Goal: Transaction & Acquisition: Purchase product/service

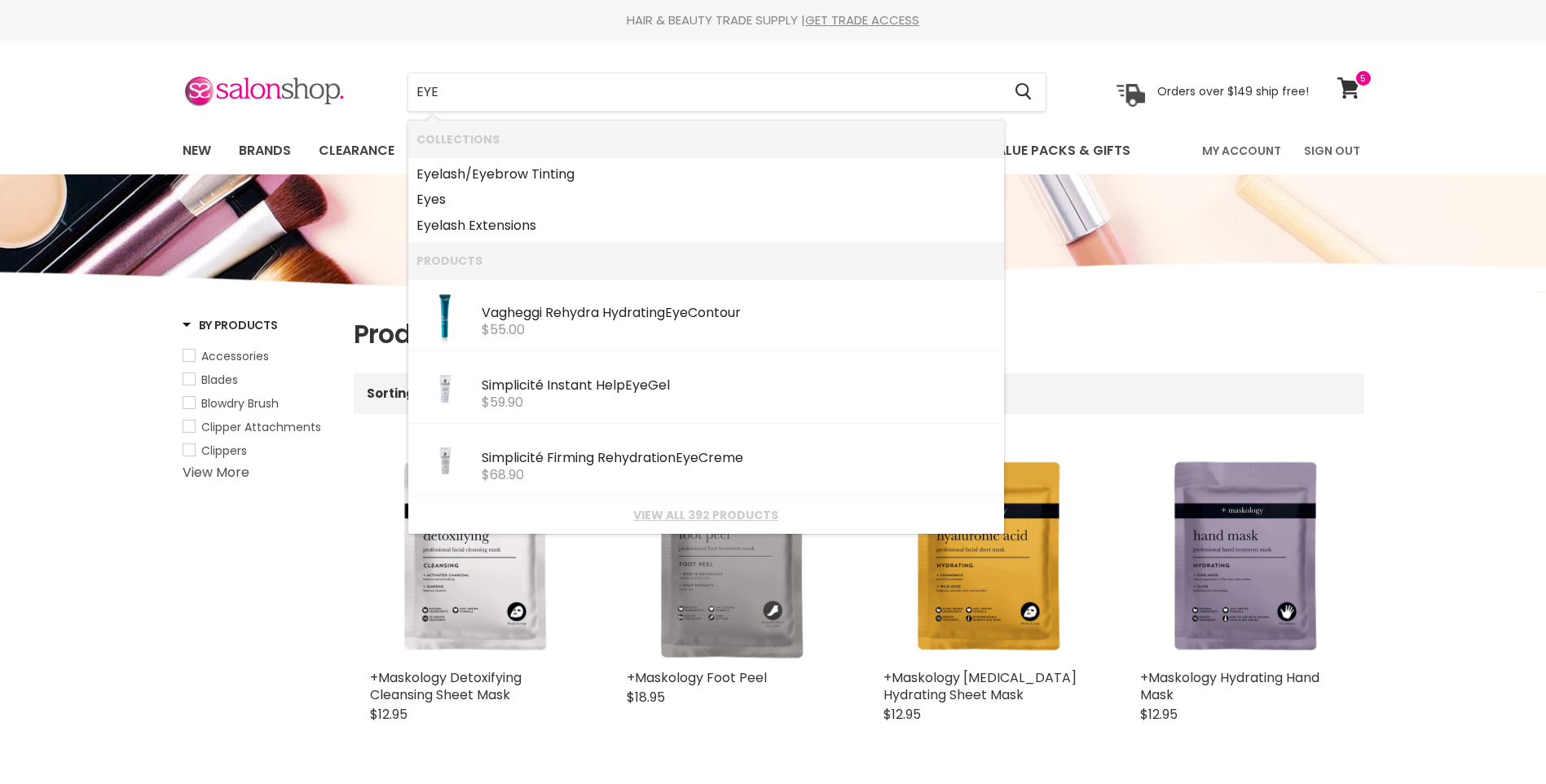
select select "title-ascending"
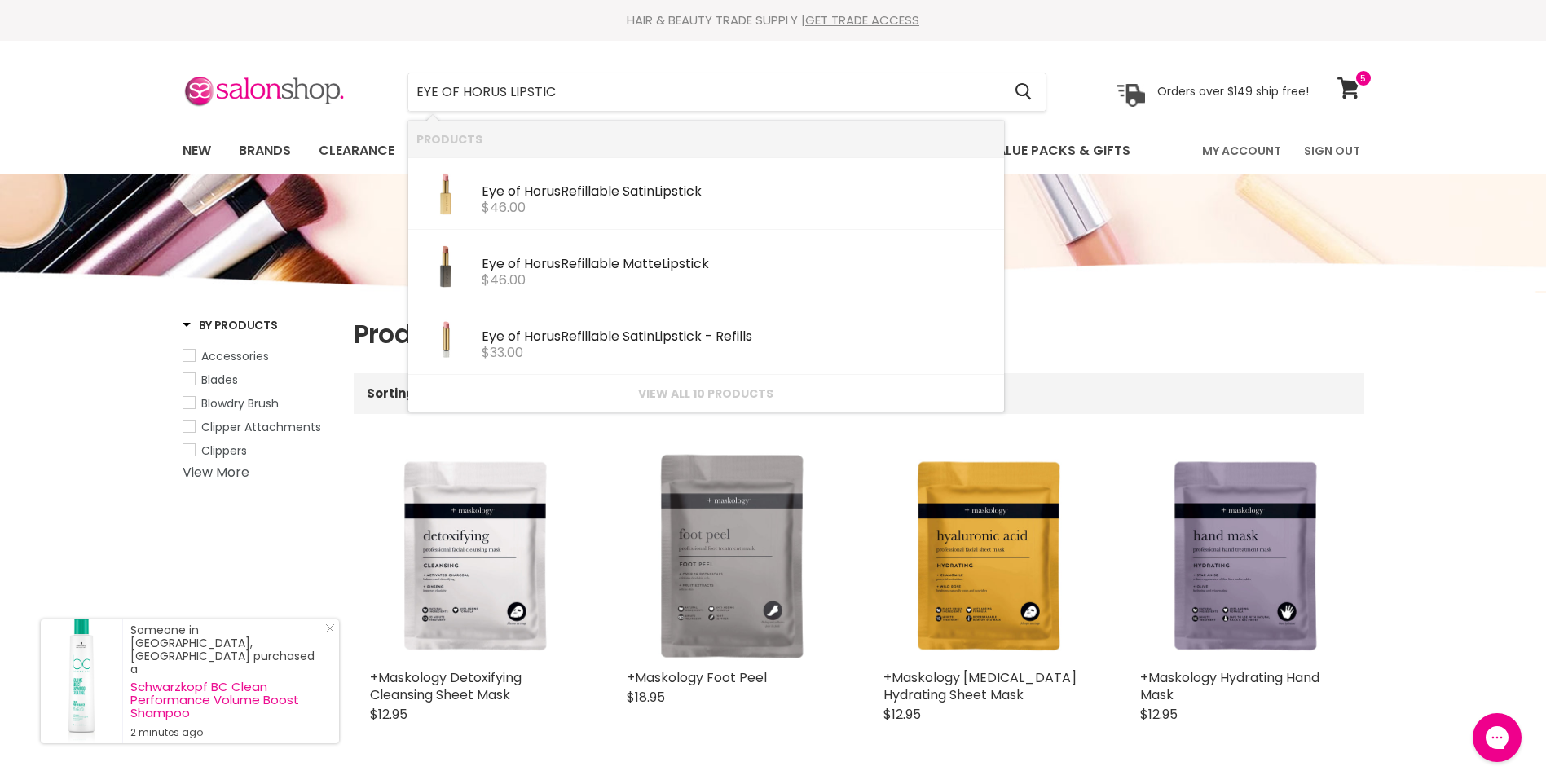
type input "EYE OF HORUS LIPSTICK"
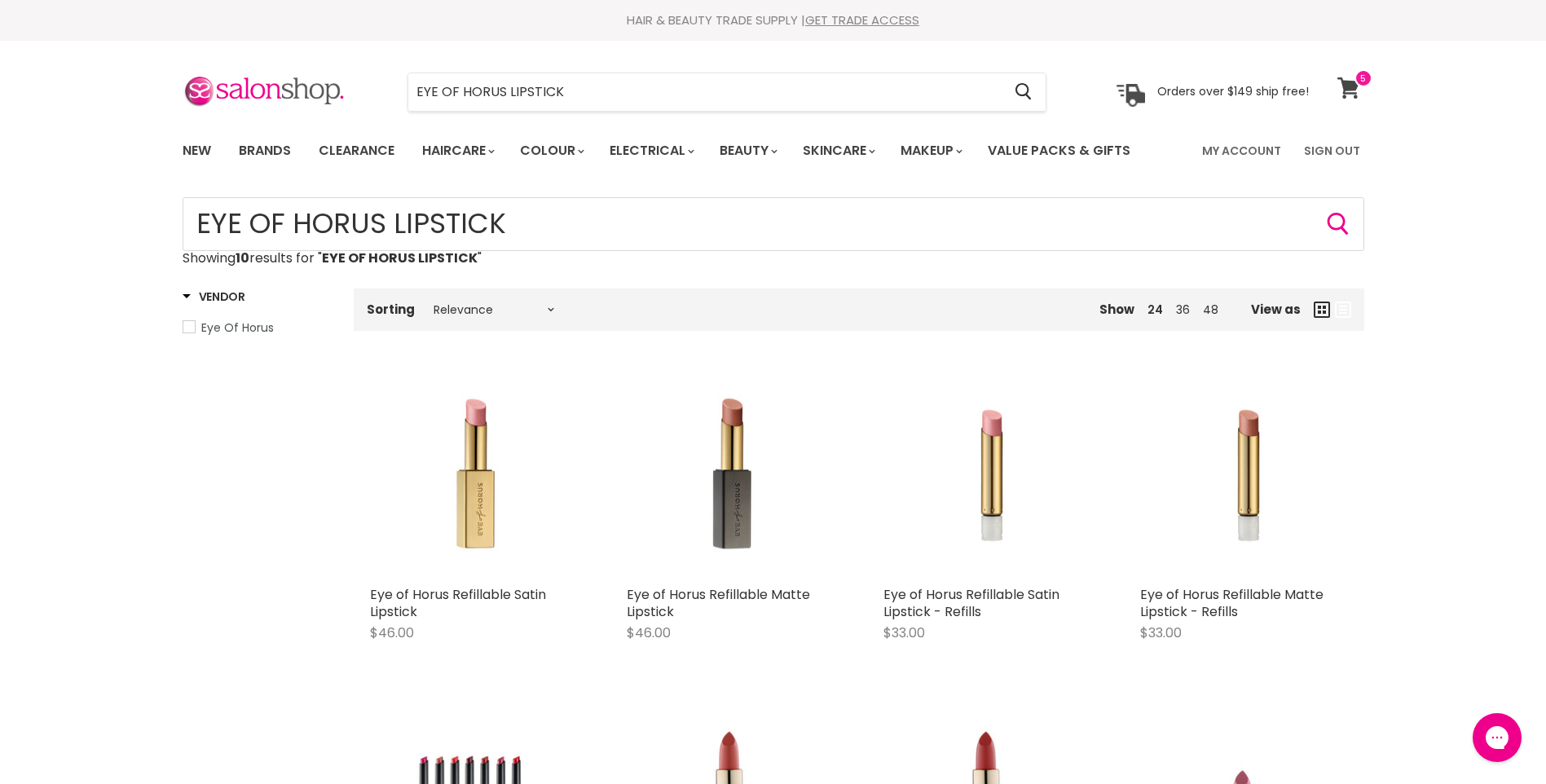
click at [1345, 87] on icon at bounding box center [1348, 87] width 22 height 21
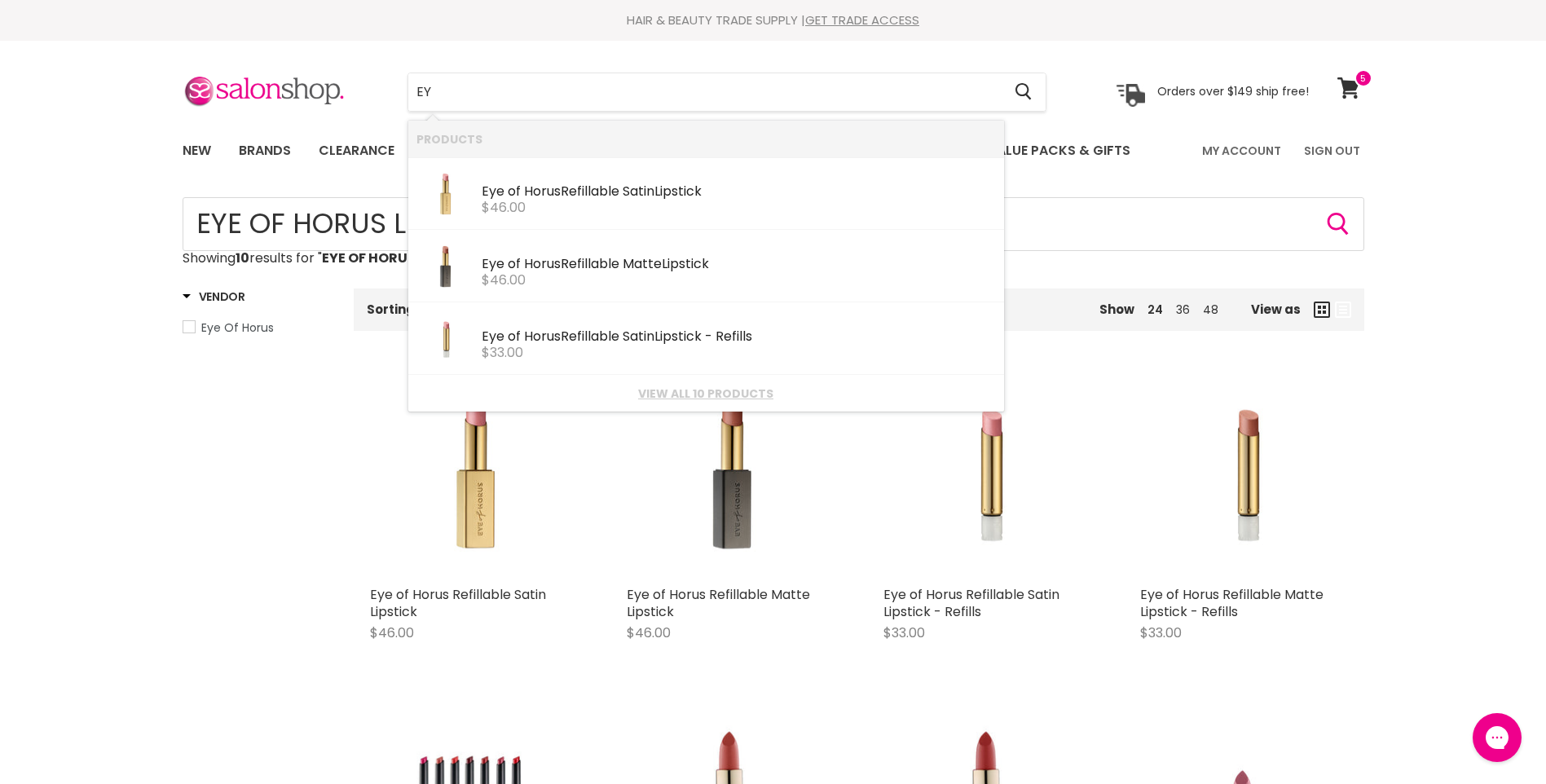
type input "E"
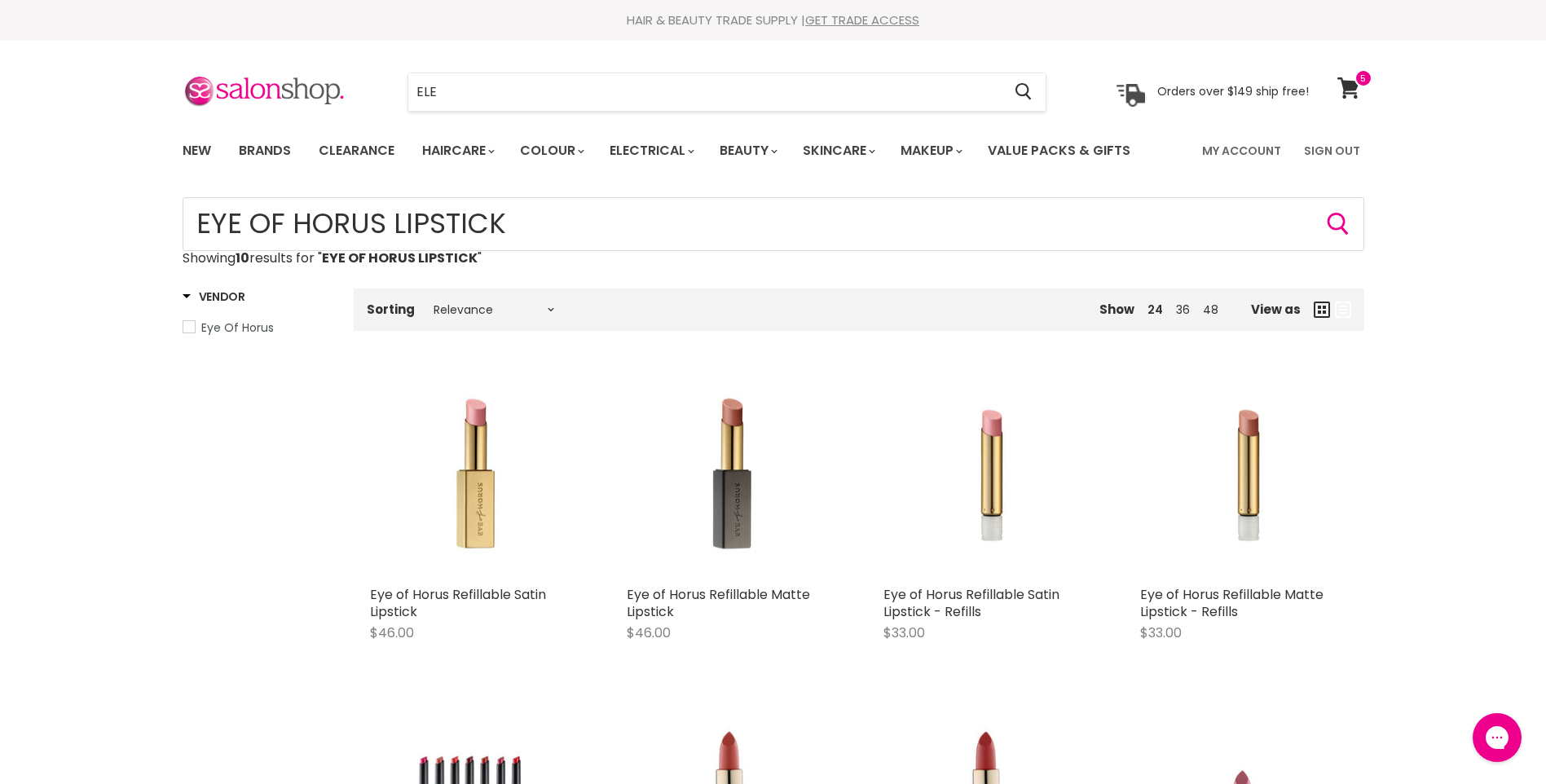
type input "ELES"
